Goal: Find specific page/section: Find specific page/section

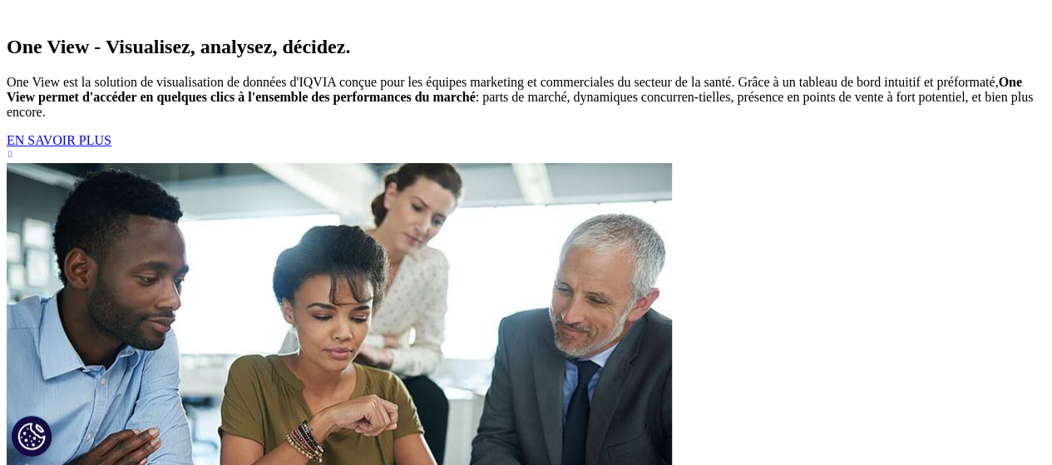
scroll to position [2341, 0]
